Goal: Find contact information: Obtain details needed to contact an individual or organization

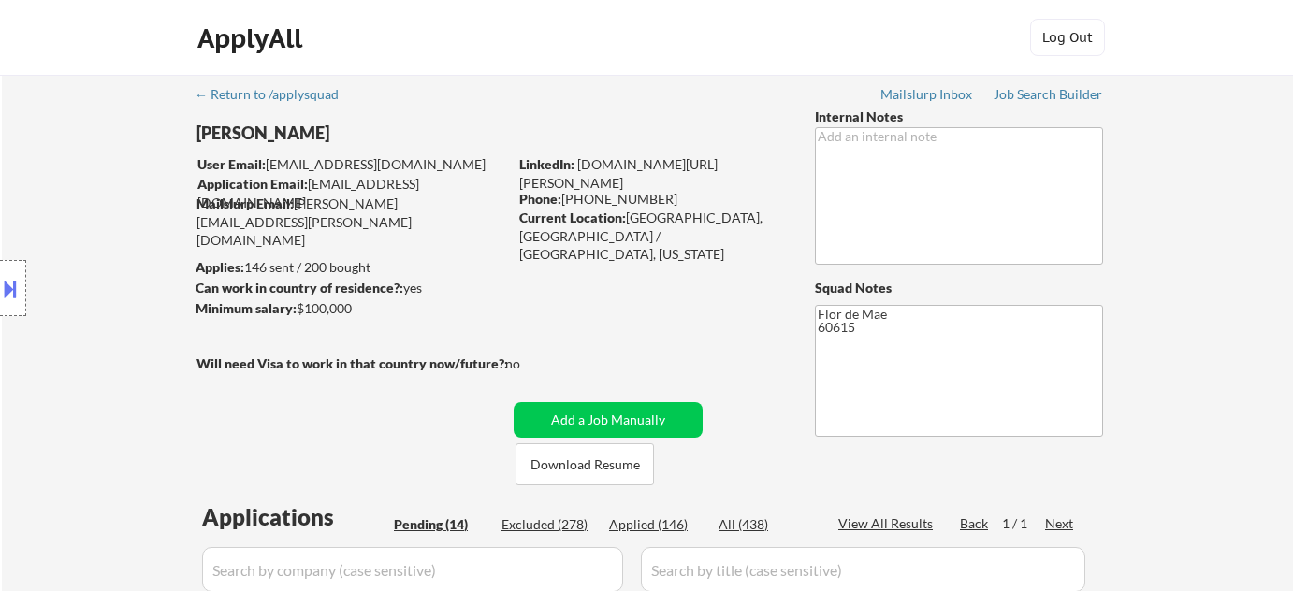
select select ""pending""
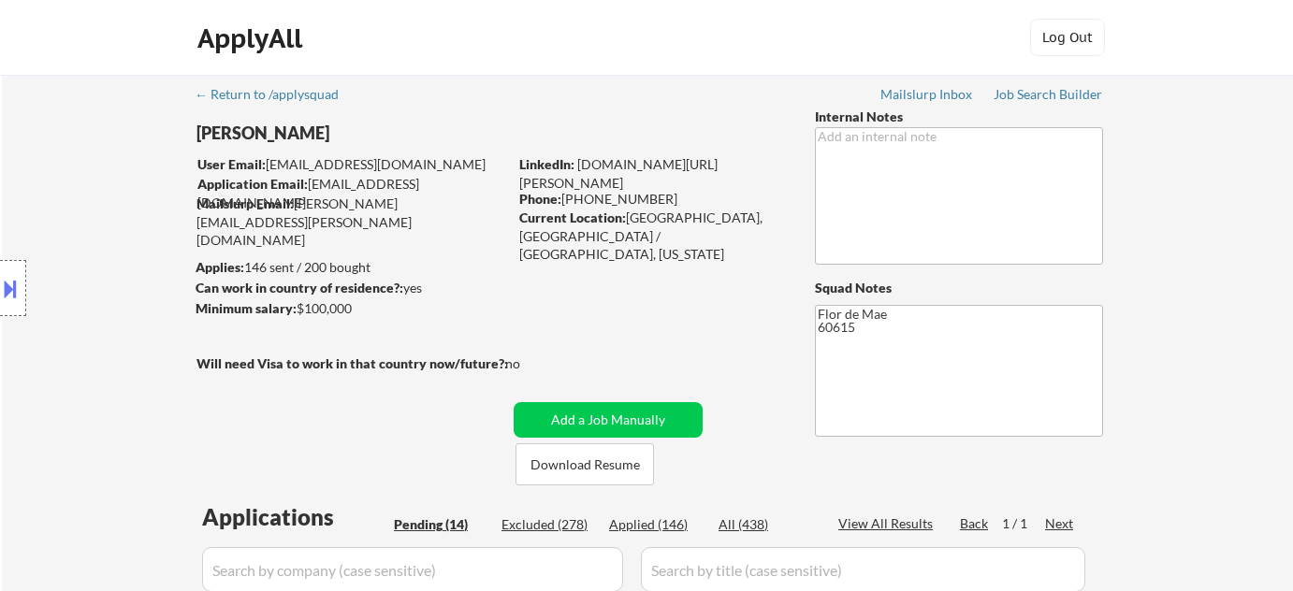
select select ""pending""
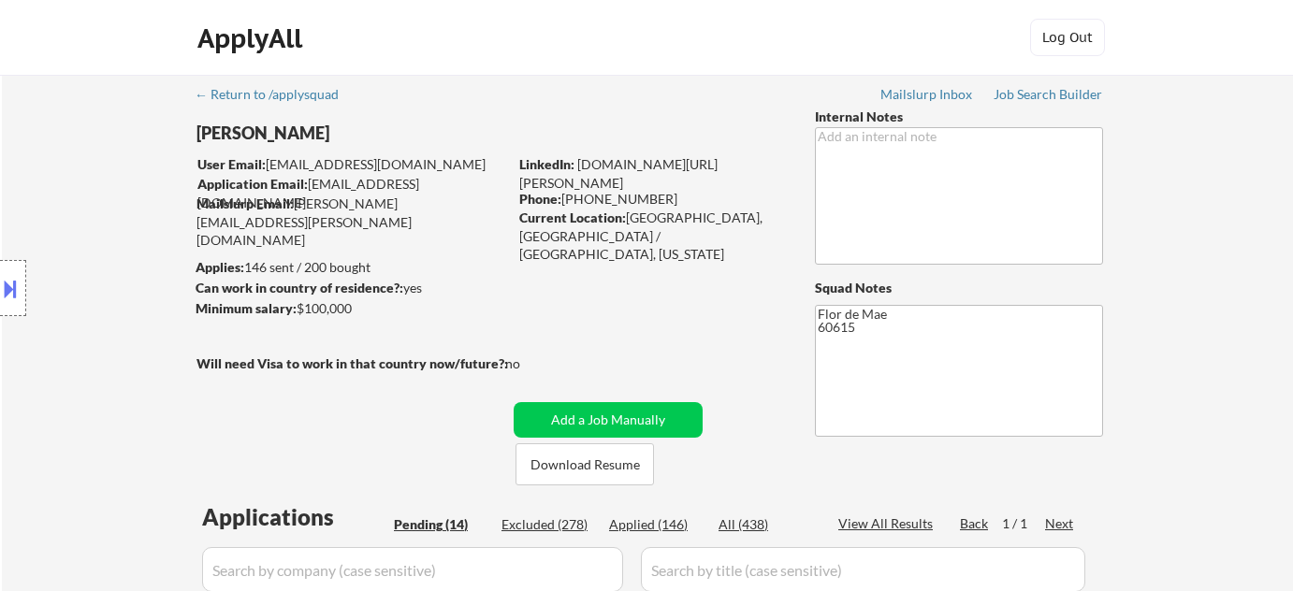
select select ""pending""
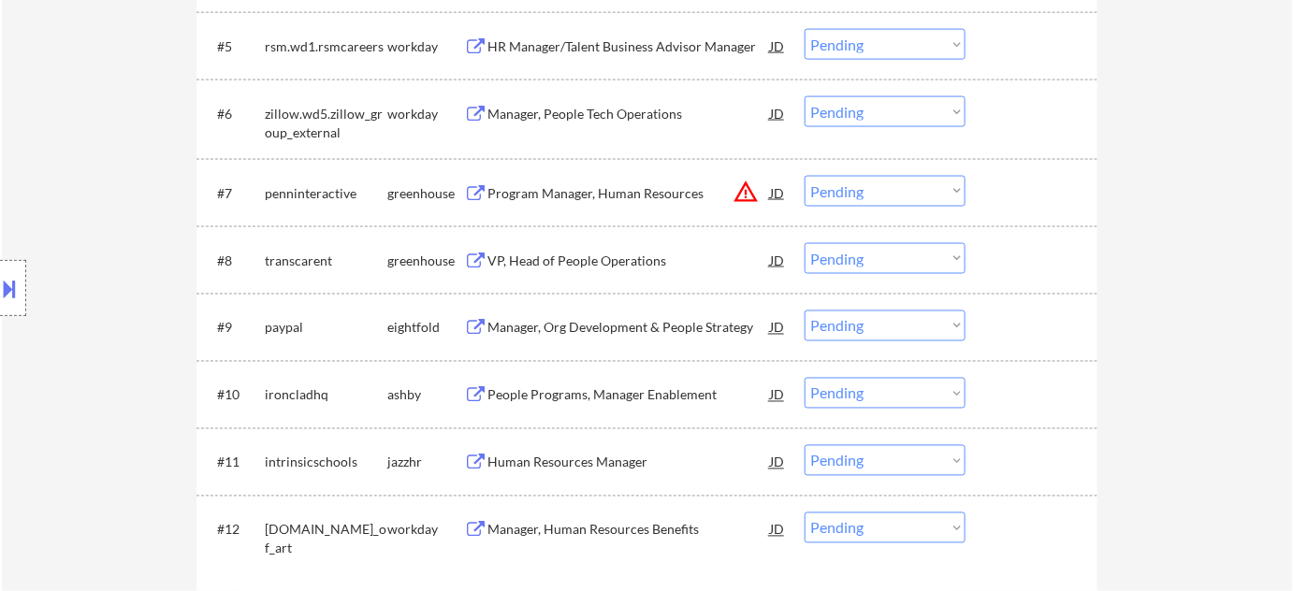
scroll to position [1020, 0]
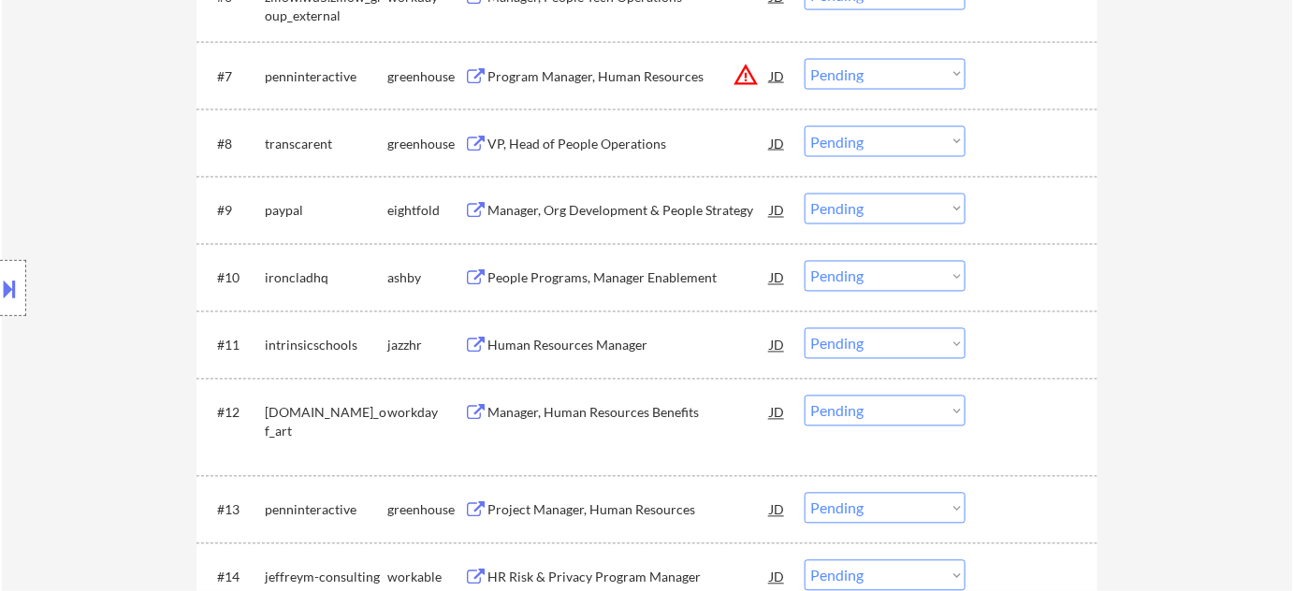
click at [623, 130] on div "VP, Head of People Operations" at bounding box center [629, 143] width 283 height 34
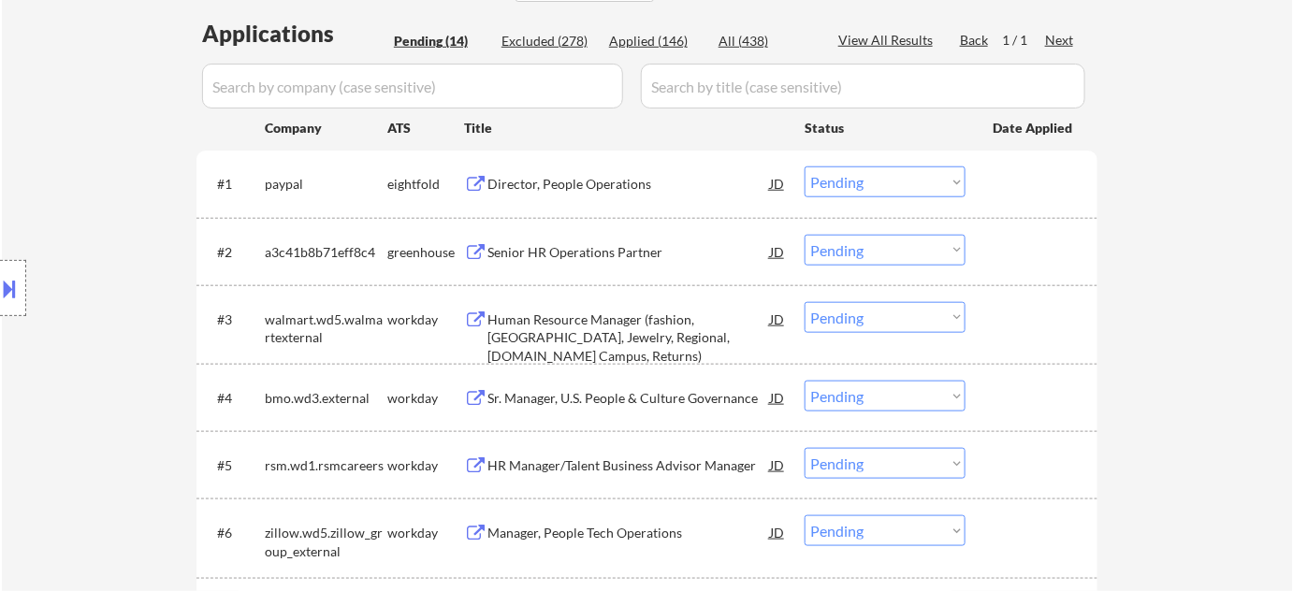
scroll to position [425, 0]
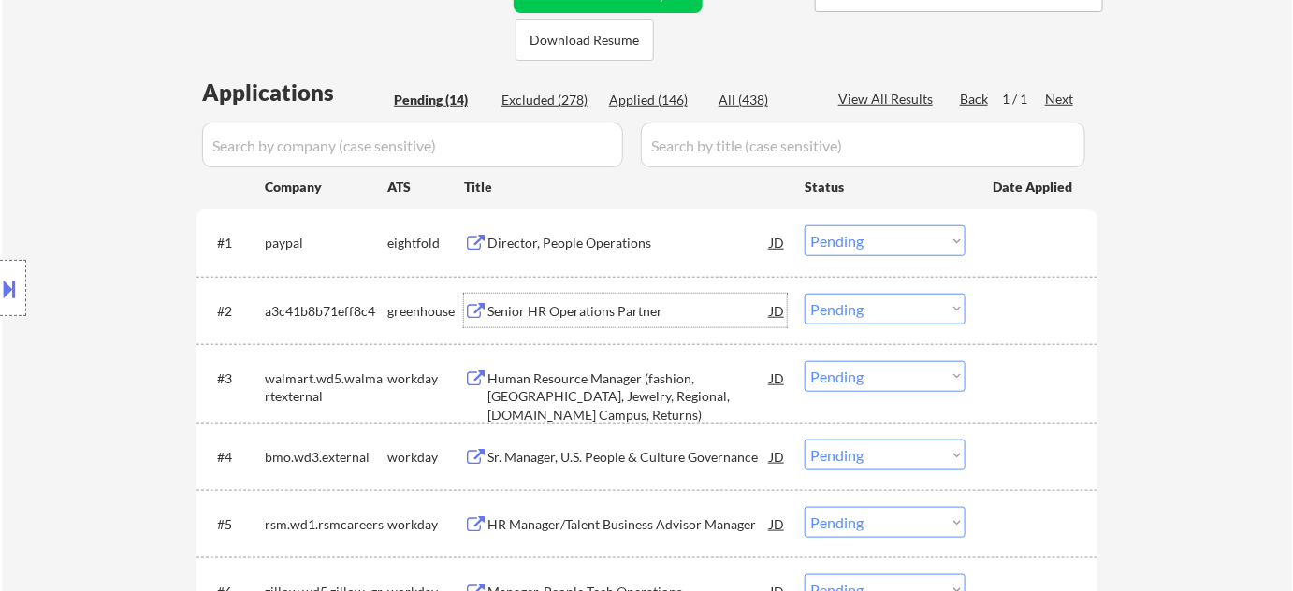
click at [588, 312] on div "Senior HR Operations Partner" at bounding box center [629, 311] width 283 height 19
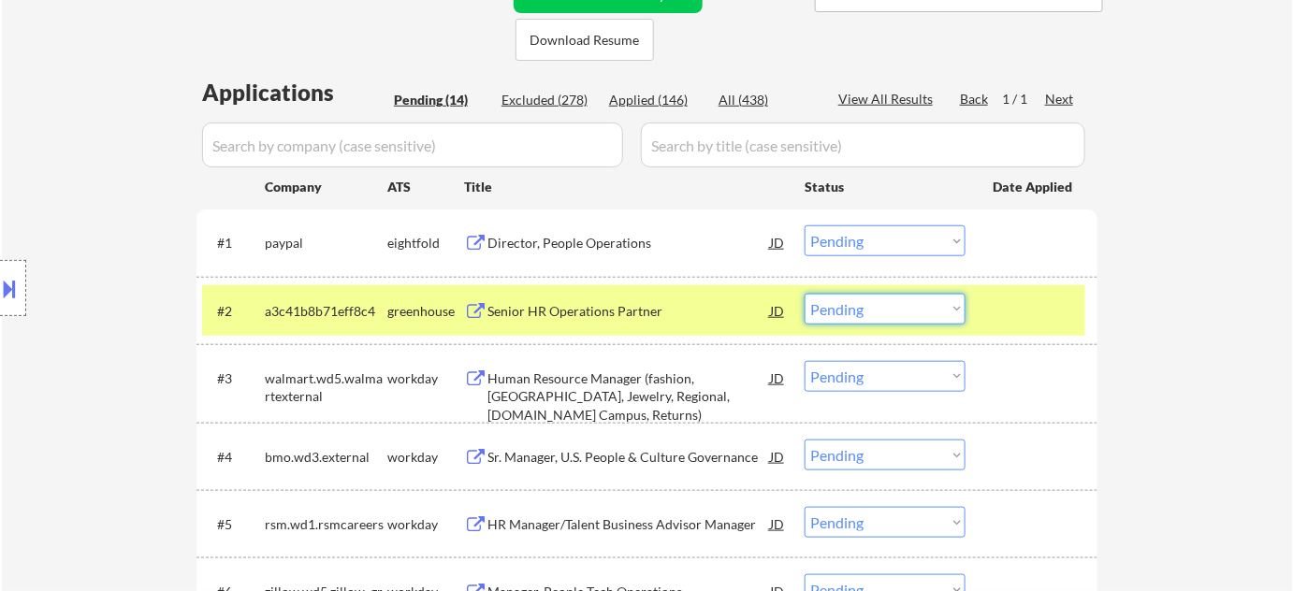
click at [913, 314] on select "Choose an option... Pending Applied Excluded (Questions) Excluded (Expired) Exc…" at bounding box center [885, 309] width 161 height 31
click at [805, 294] on select "Choose an option... Pending Applied Excluded (Questions) Excluded (Expired) Exc…" at bounding box center [885, 309] width 161 height 31
select select ""pending""
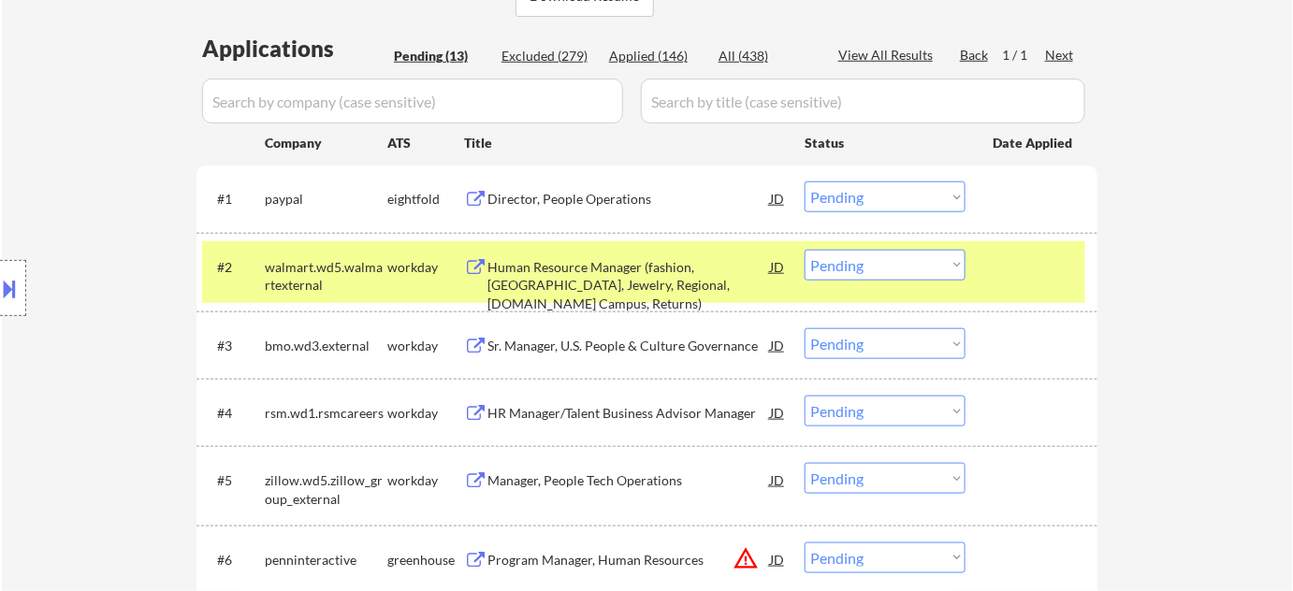
scroll to position [510, 0]
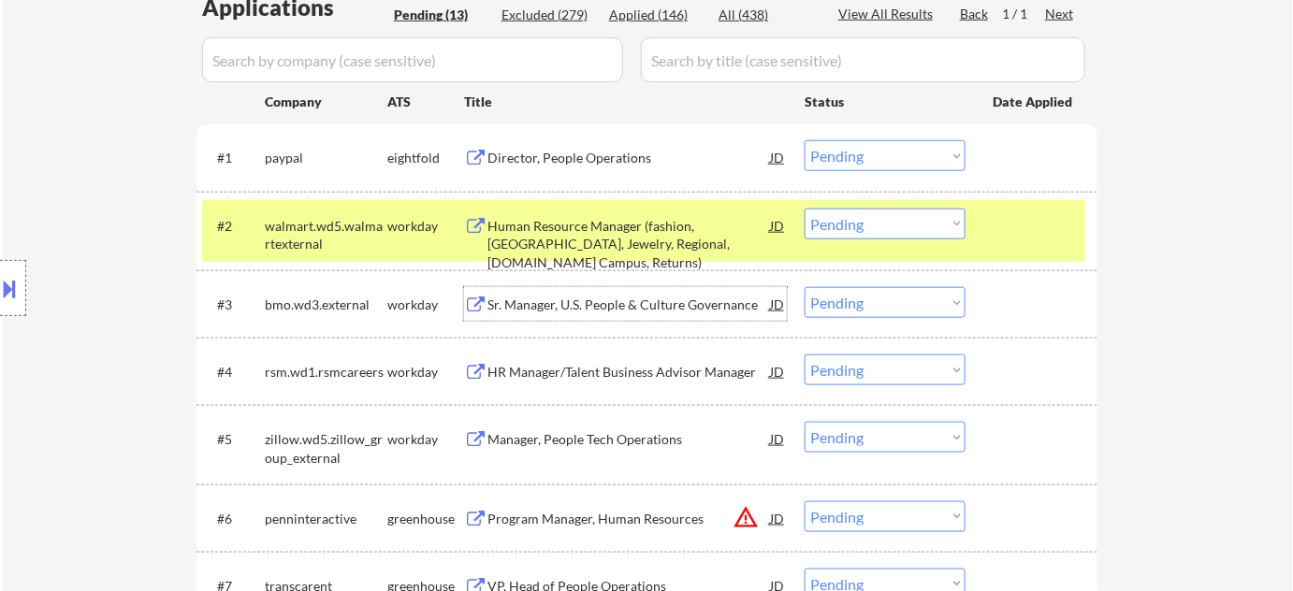
click at [580, 306] on div "Sr. Manager, U.S. People & Culture Governance" at bounding box center [629, 305] width 283 height 19
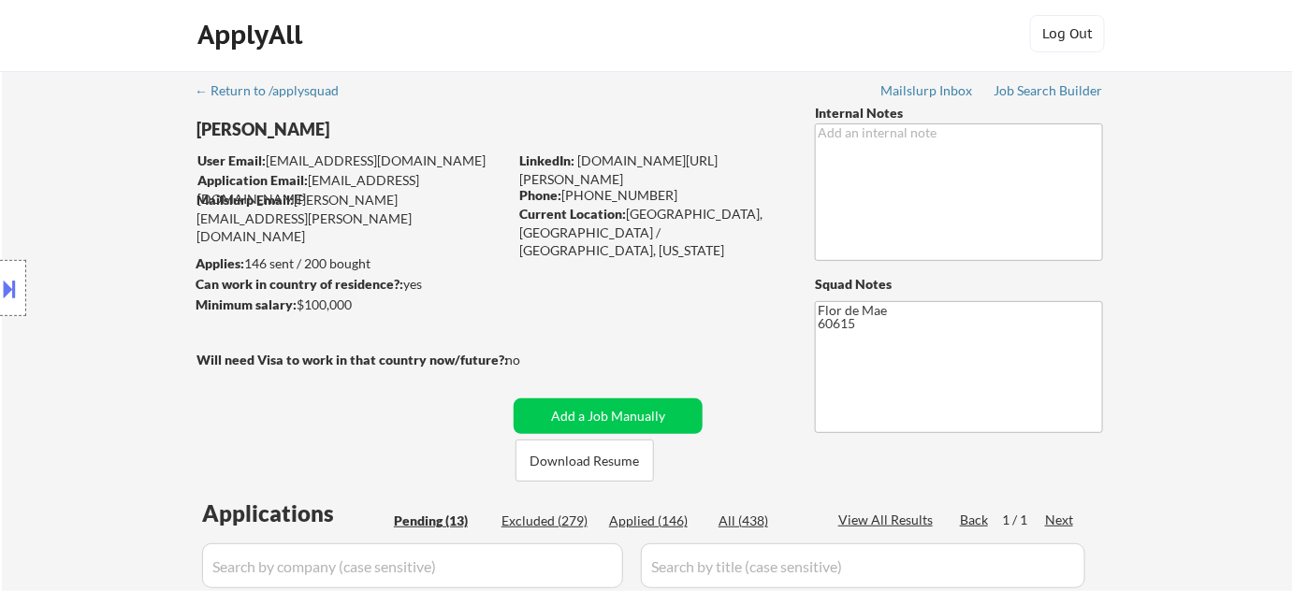
scroll to position [0, 0]
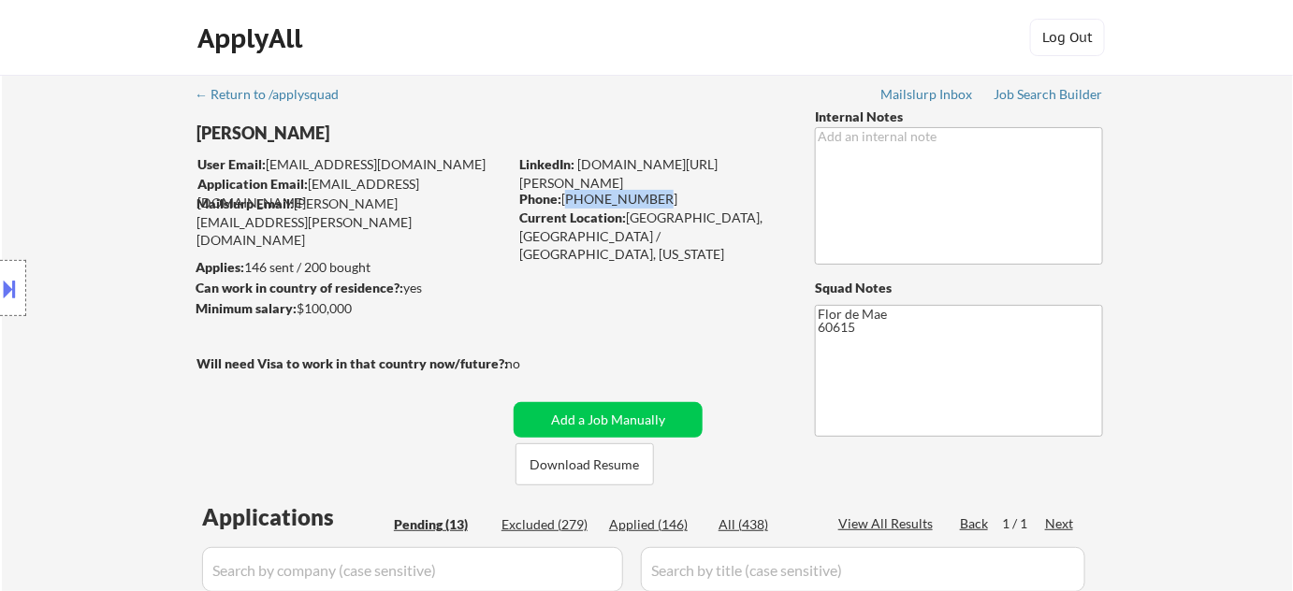
drag, startPoint x: 566, startPoint y: 198, endPoint x: 679, endPoint y: 206, distance: 112.6
click at [679, 206] on div "Phone: [PHONE_NUMBER]" at bounding box center [651, 199] width 265 height 19
copy div "[PHONE_NUMBER]"
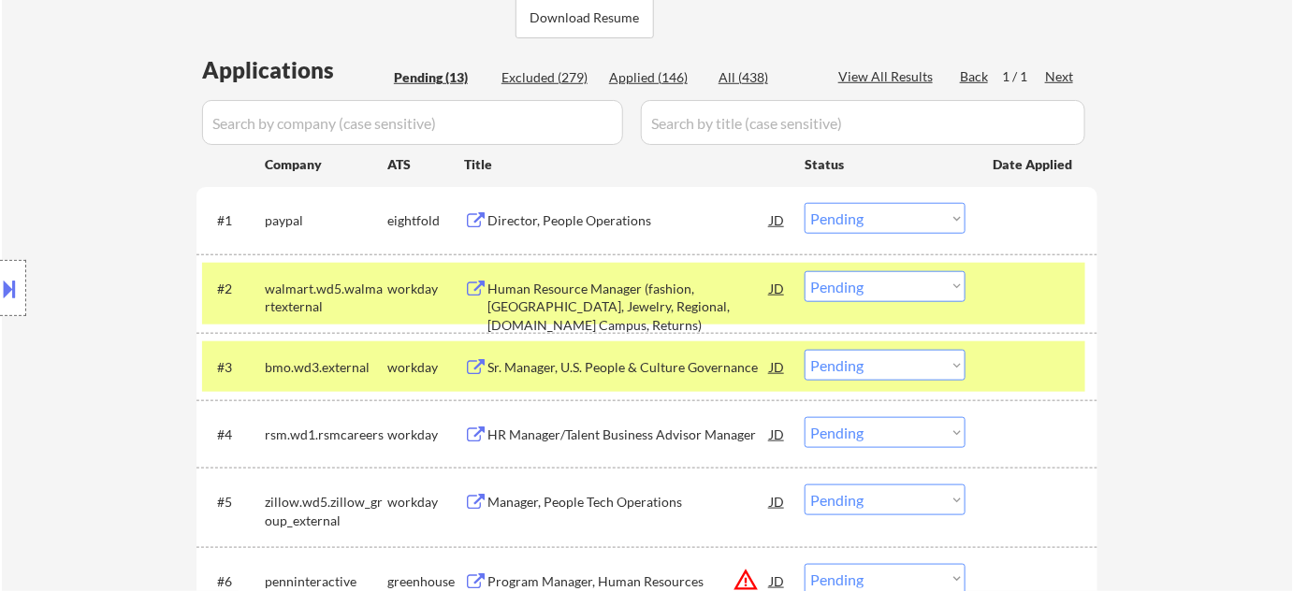
scroll to position [510, 0]
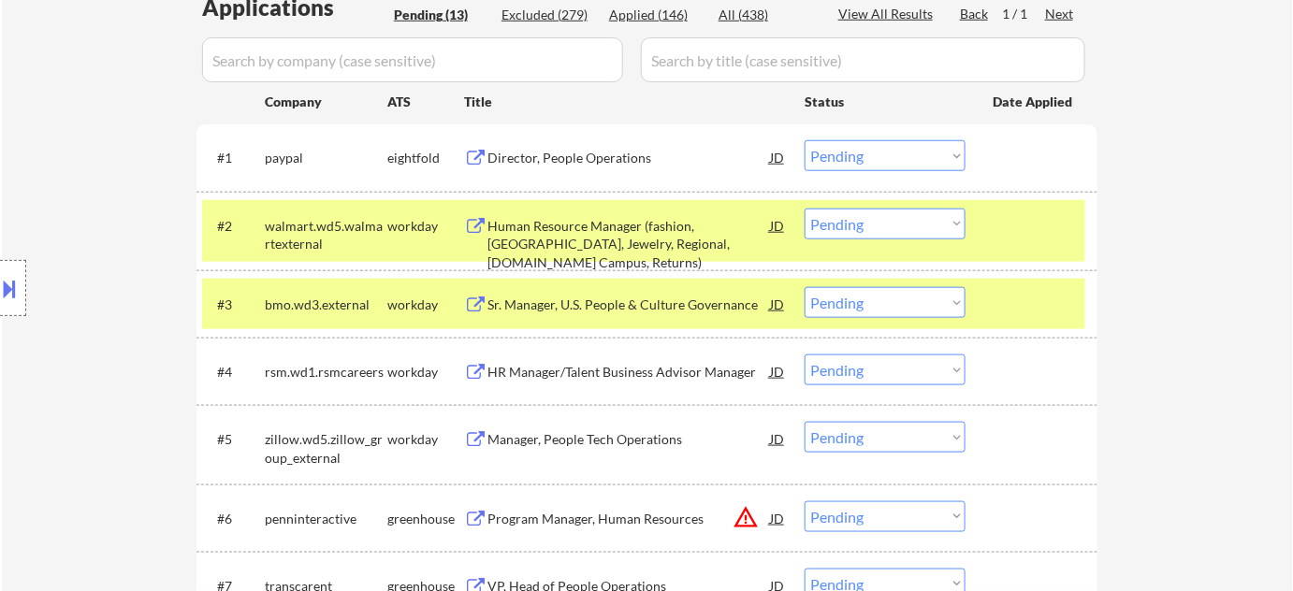
drag, startPoint x: 861, startPoint y: 307, endPoint x: 858, endPoint y: 316, distance: 9.8
click at [861, 307] on select "Choose an option... Pending Applied Excluded (Questions) Excluded (Expired) Exc…" at bounding box center [885, 302] width 161 height 31
click at [805, 287] on select "Choose an option... Pending Applied Excluded (Questions) Excluded (Expired) Exc…" at bounding box center [885, 302] width 161 height 31
select select ""pending""
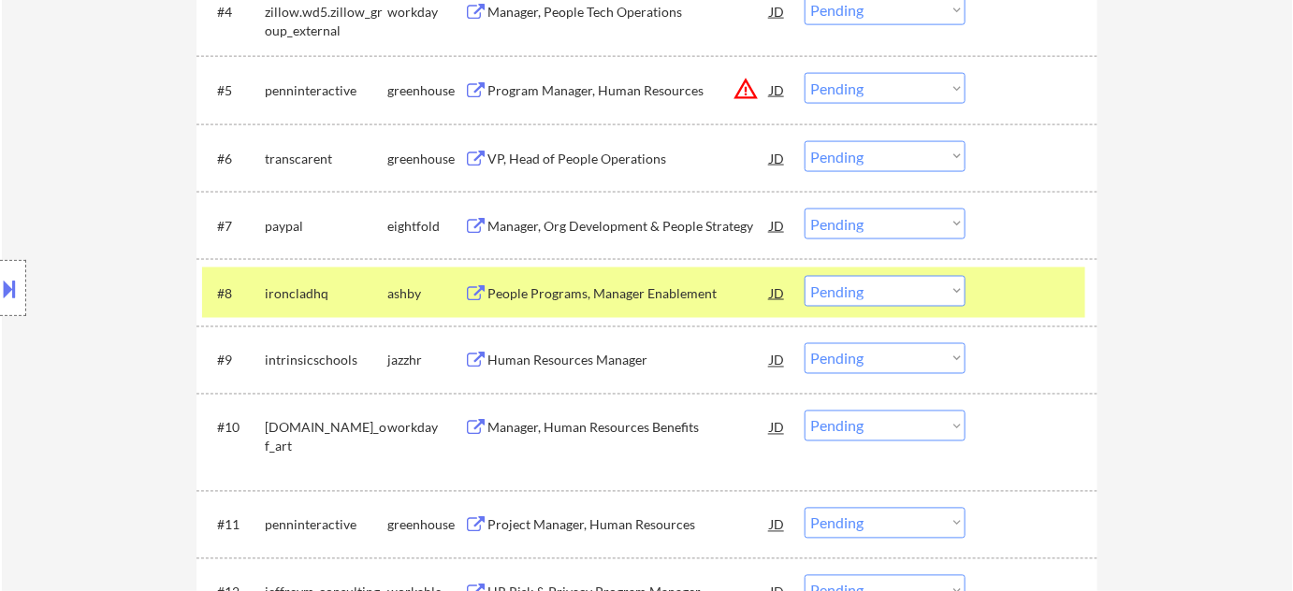
scroll to position [936, 0]
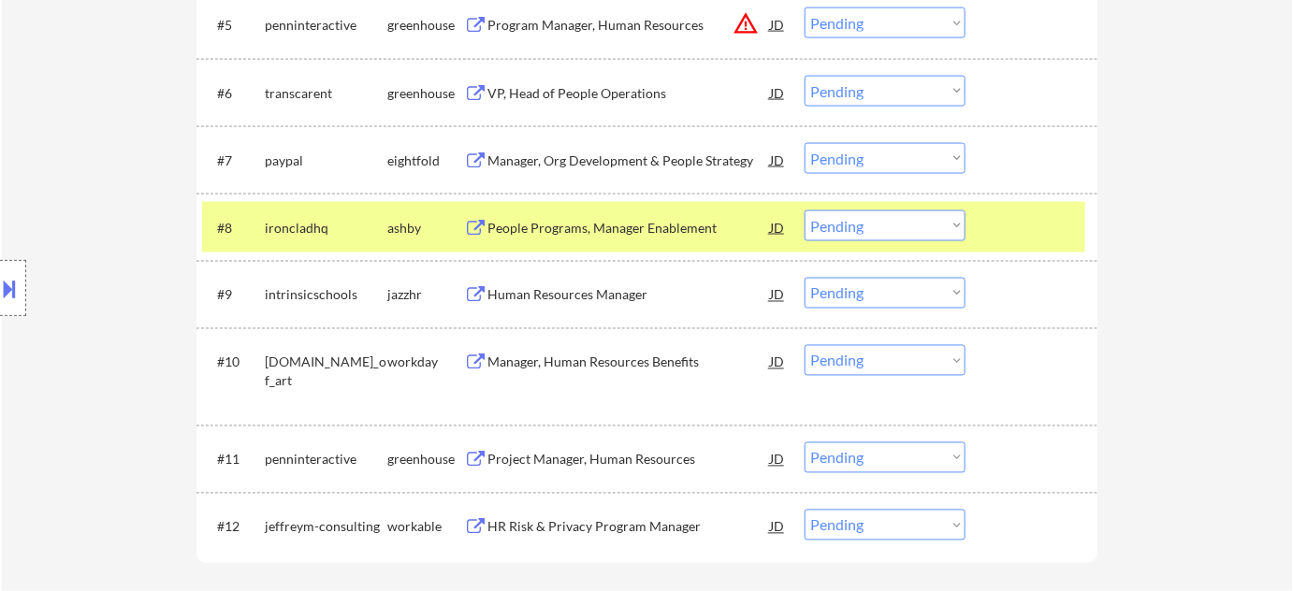
click at [569, 228] on div "People Programs, Manager Enablement" at bounding box center [629, 228] width 283 height 19
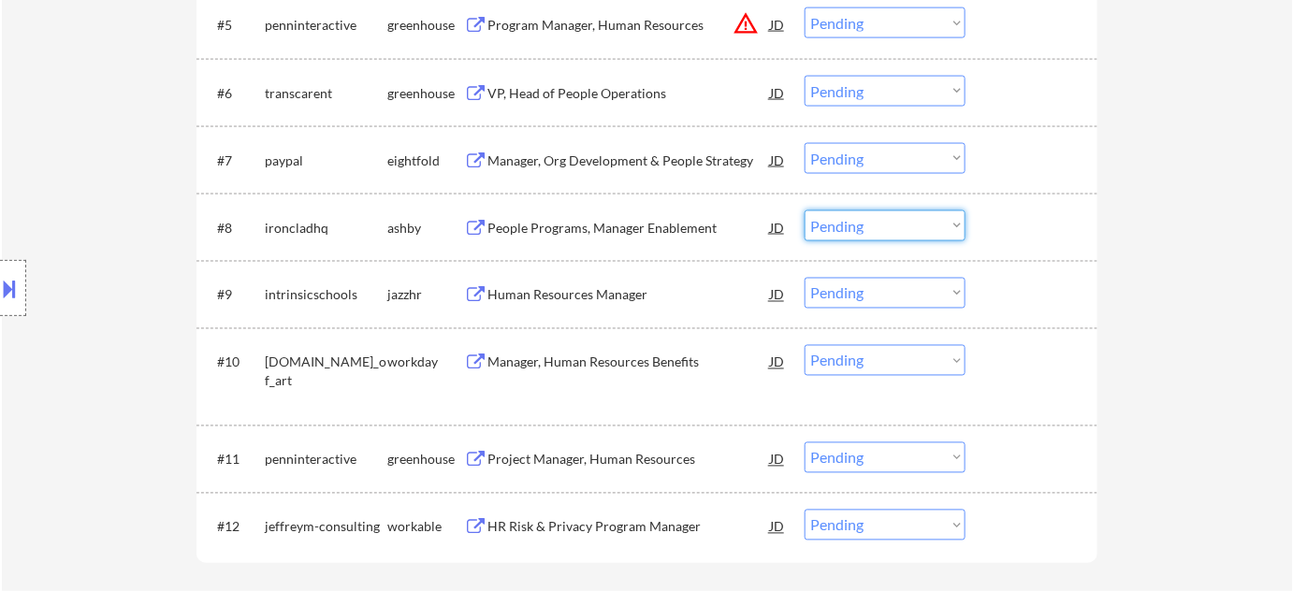
click at [904, 232] on select "Choose an option... Pending Applied Excluded (Questions) Excluded (Expired) Exc…" at bounding box center [885, 226] width 161 height 31
click at [805, 211] on select "Choose an option... Pending Applied Excluded (Questions) Excluded (Expired) Exc…" at bounding box center [885, 226] width 161 height 31
click at [591, 290] on div "Human Resources Manager" at bounding box center [629, 295] width 283 height 19
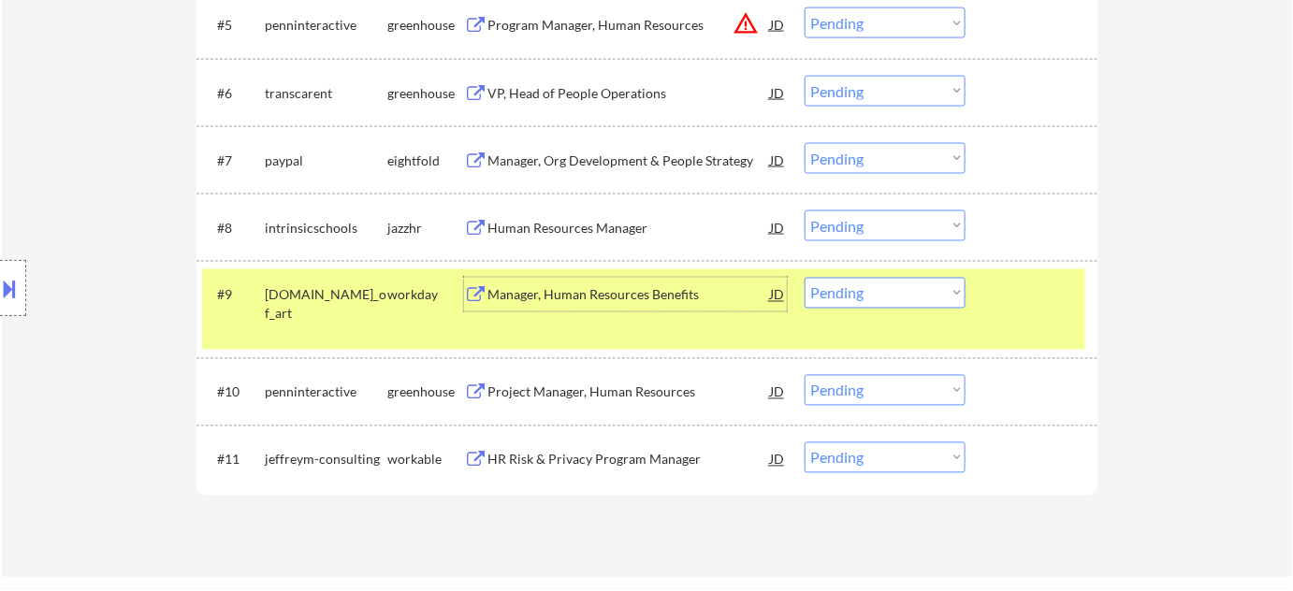
click at [932, 233] on select "Choose an option... Pending Applied Excluded (Questions) Excluded (Expired) Exc…" at bounding box center [885, 226] width 161 height 31
click at [805, 211] on select "Choose an option... Pending Applied Excluded (Questions) Excluded (Expired) Exc…" at bounding box center [885, 226] width 161 height 31
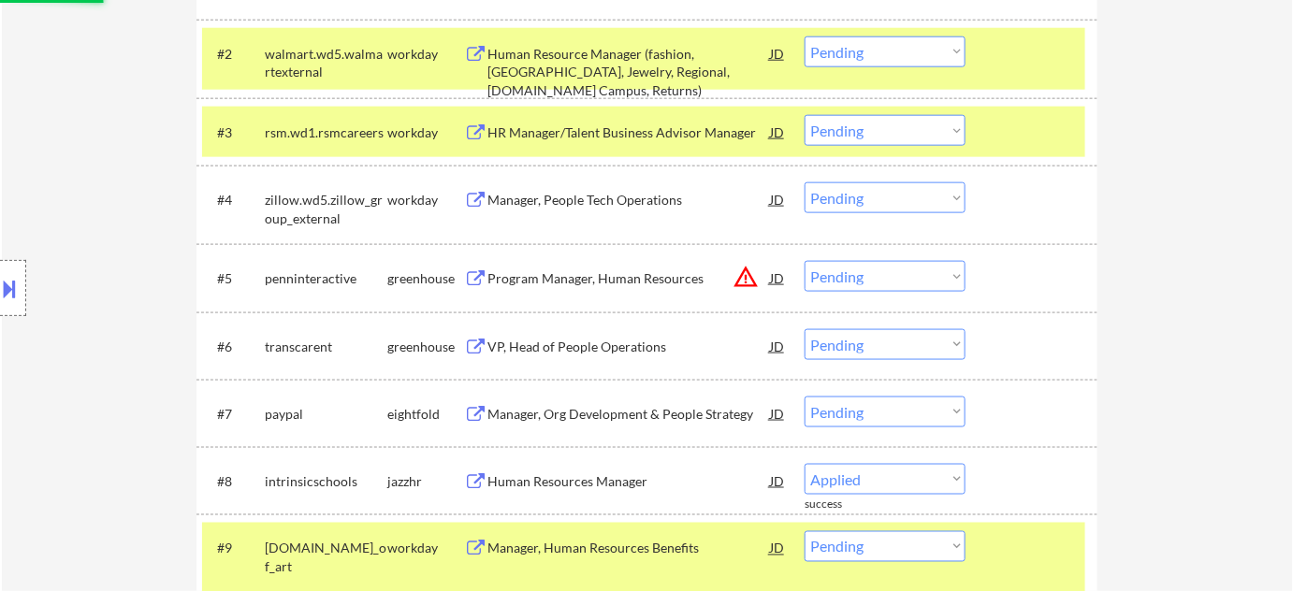
select select ""pending""
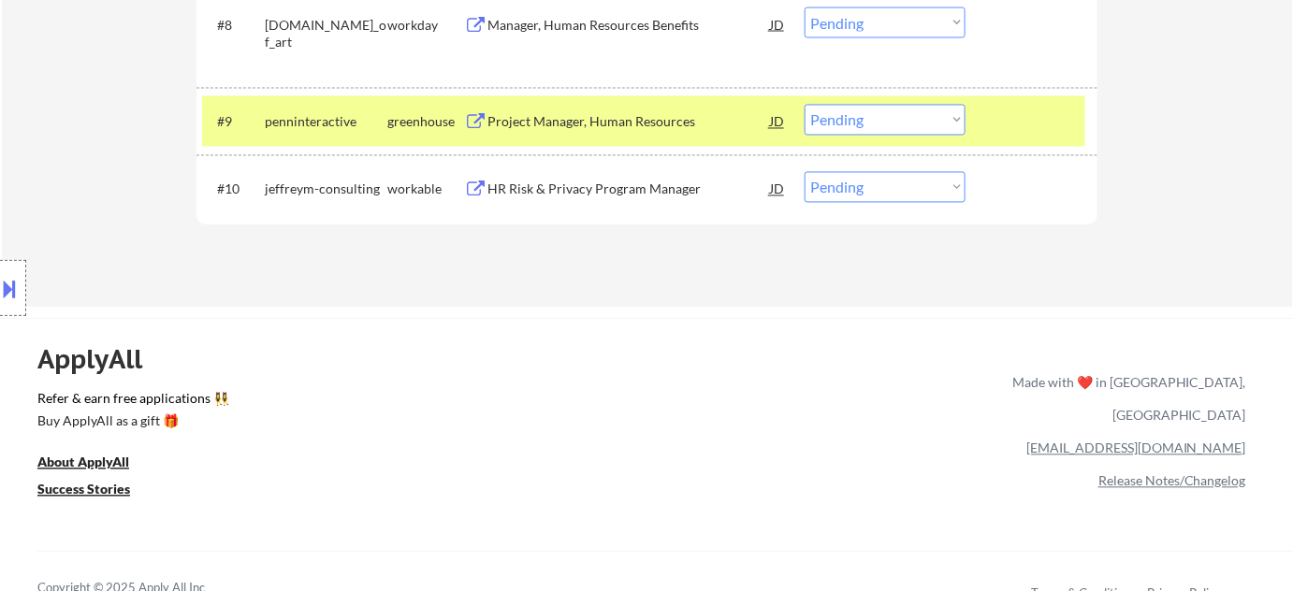
scroll to position [1105, 0]
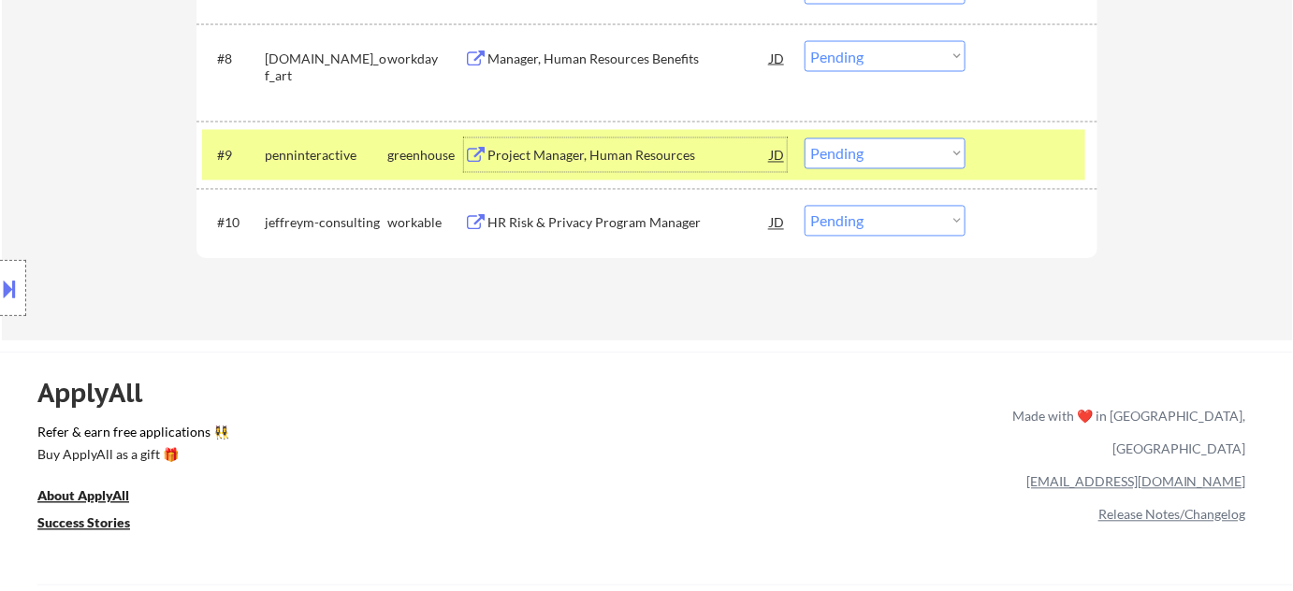
click at [635, 157] on div "Project Manager, Human Resources" at bounding box center [629, 156] width 283 height 19
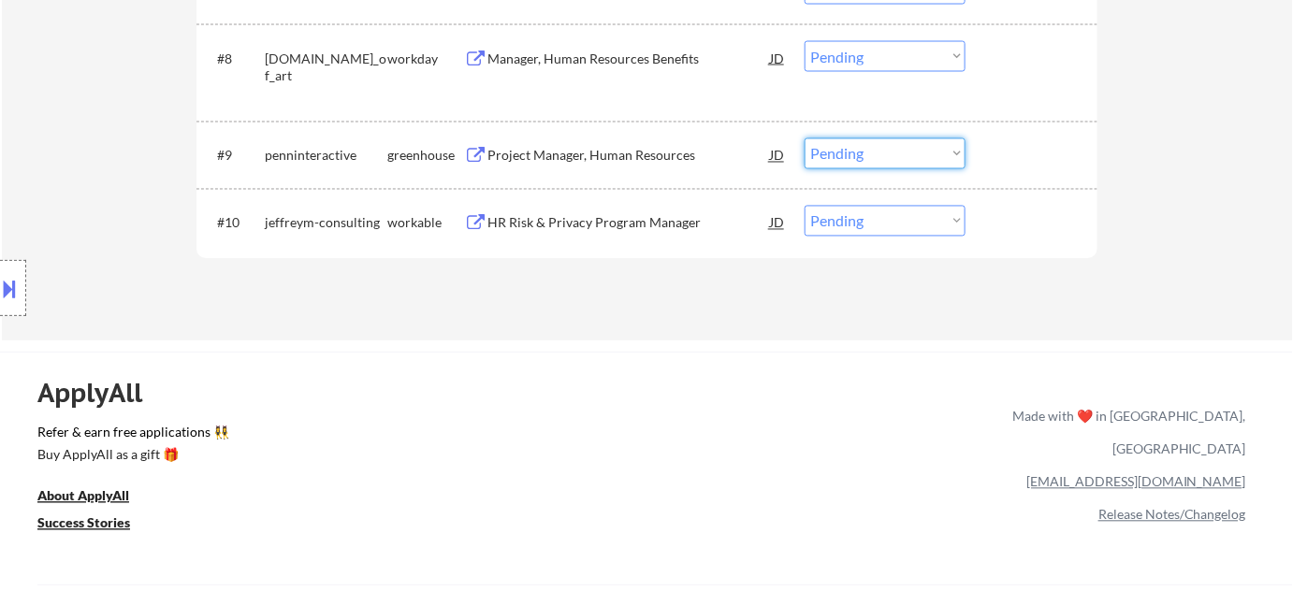
drag, startPoint x: 870, startPoint y: 156, endPoint x: 874, endPoint y: 167, distance: 11.0
click at [870, 156] on select "Choose an option... Pending Applied Excluded (Questions) Excluded (Expired) Exc…" at bounding box center [885, 154] width 161 height 31
click at [805, 139] on select "Choose an option... Pending Applied Excluded (Questions) Excluded (Expired) Exc…" at bounding box center [885, 154] width 161 height 31
click at [541, 224] on div "HR Risk & Privacy Program Manager" at bounding box center [629, 223] width 283 height 19
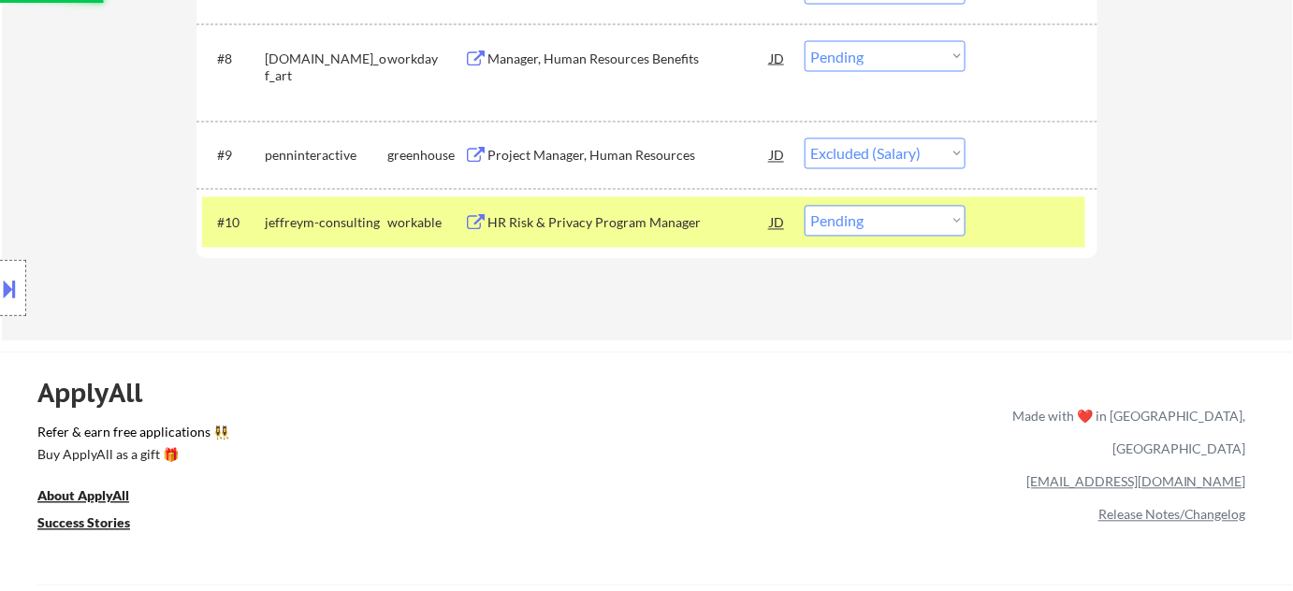
select select ""pending""
